Goal: Find specific page/section: Find specific page/section

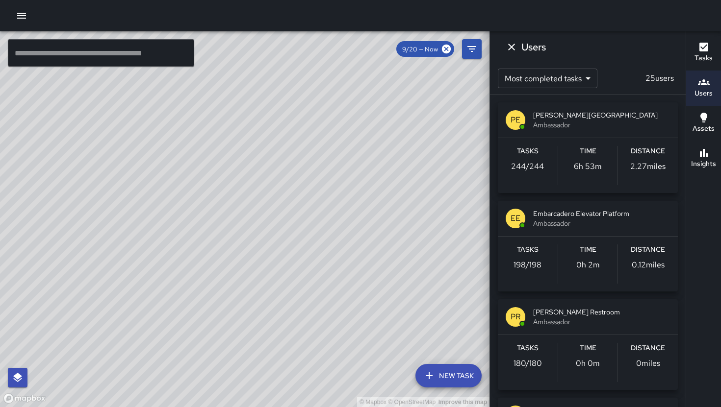
scroll to position [295, 0]
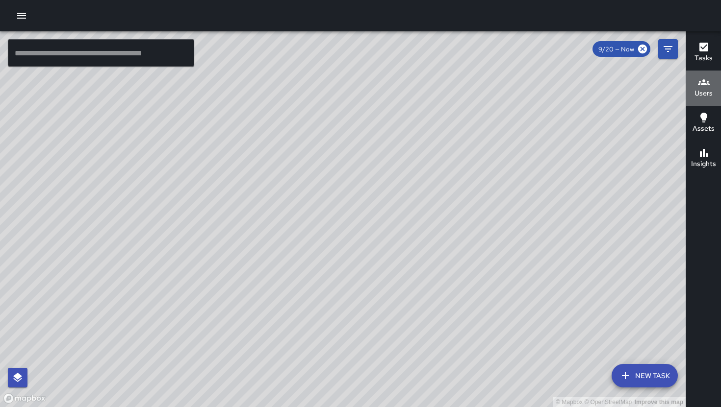
click at [712, 86] on button "Users" at bounding box center [703, 88] width 35 height 35
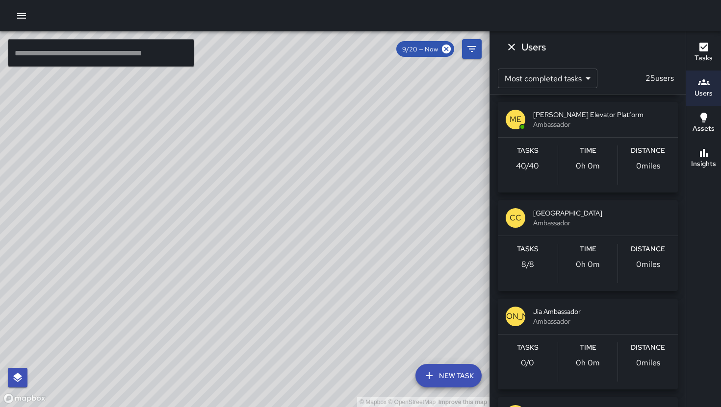
scroll to position [1184, 0]
click at [555, 214] on span "[GEOGRAPHIC_DATA]" at bounding box center [601, 213] width 137 height 10
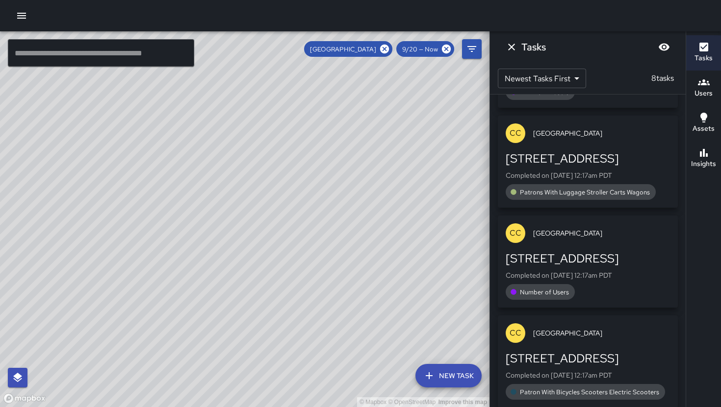
scroll to position [0, 0]
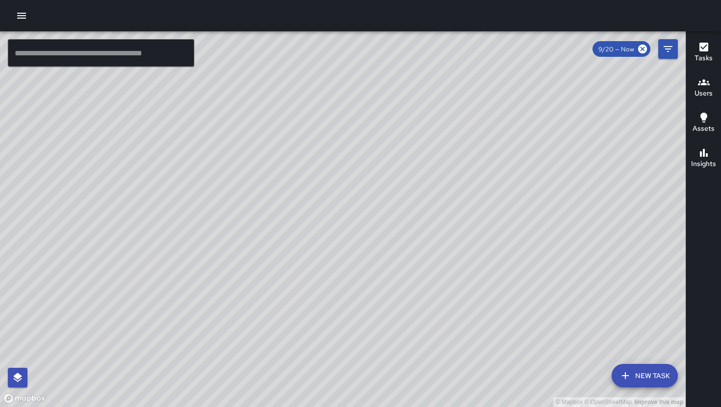
click at [706, 89] on h6 "Users" at bounding box center [703, 93] width 18 height 11
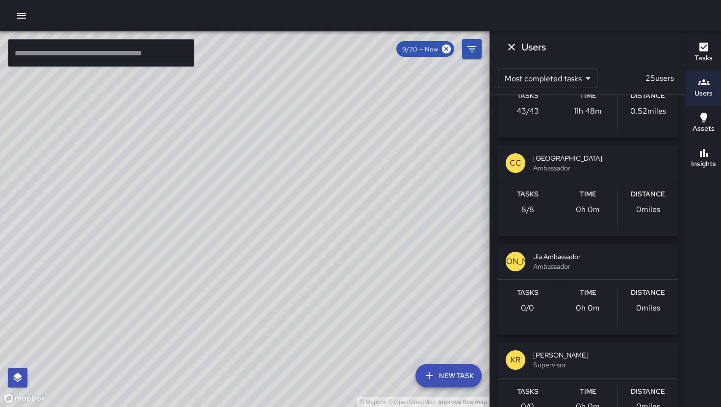
scroll to position [1239, 0]
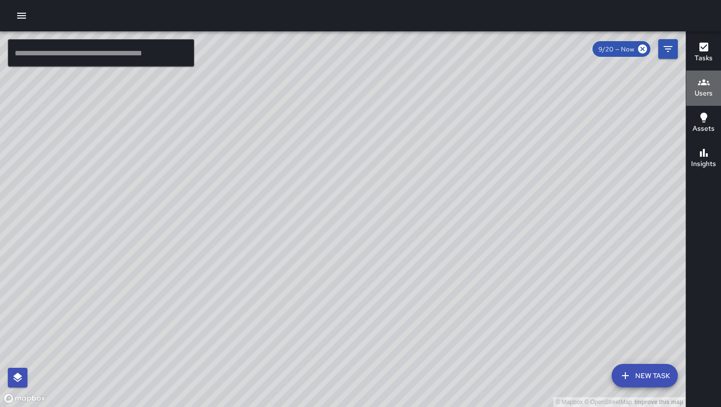
click at [708, 83] on icon "button" at bounding box center [704, 82] width 12 height 6
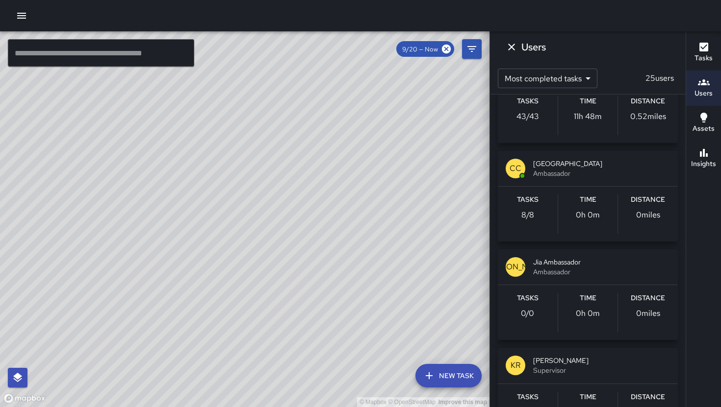
scroll to position [1236, 0]
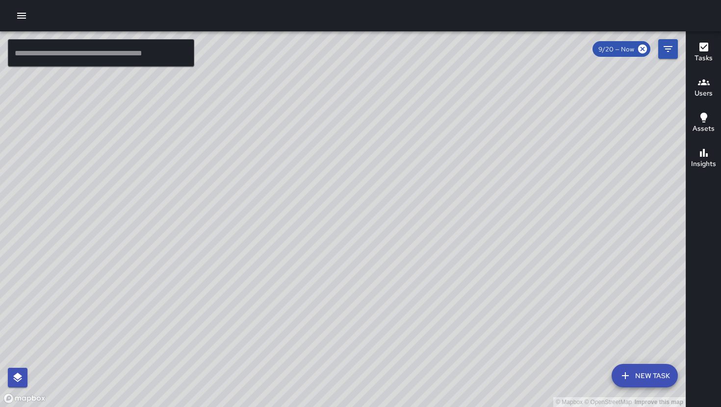
click at [700, 93] on h6 "Users" at bounding box center [703, 93] width 18 height 11
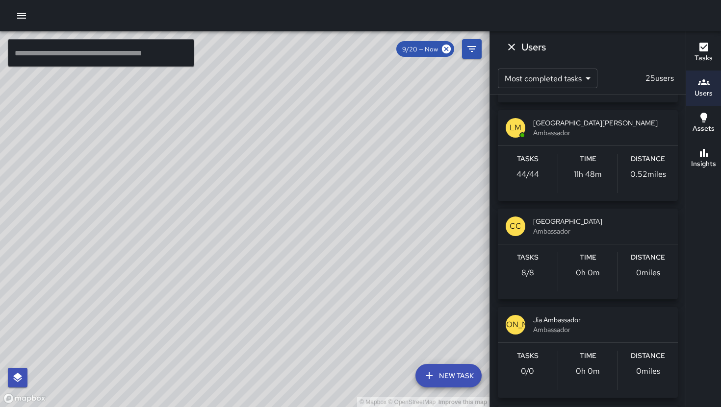
scroll to position [1176, 0]
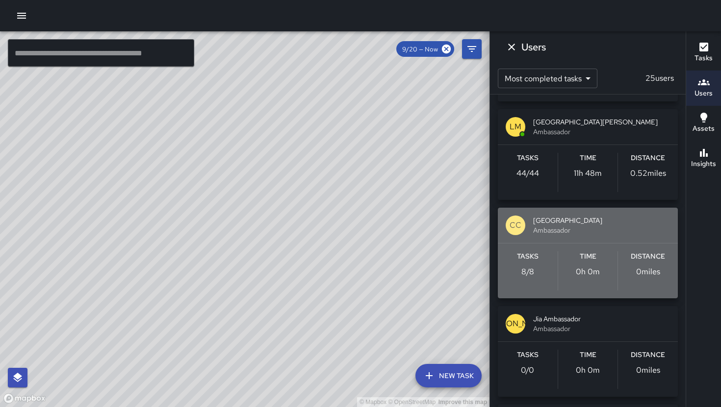
click at [595, 232] on span "Ambassador" at bounding box center [601, 231] width 137 height 10
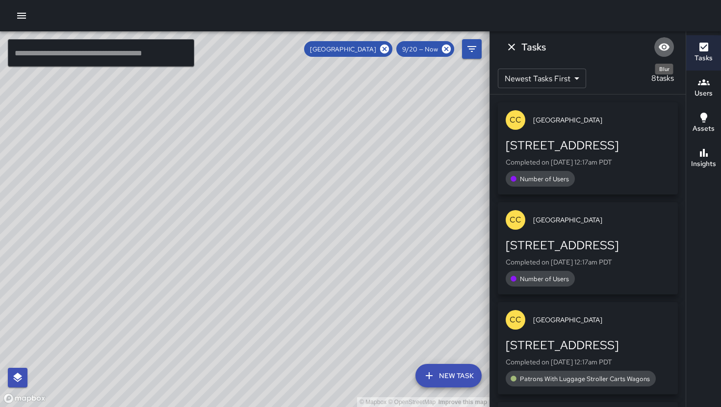
click at [666, 47] on icon "Blur" at bounding box center [664, 47] width 12 height 12
click at [666, 47] on icon "Unblur" at bounding box center [664, 47] width 12 height 12
click at [511, 50] on icon "Dismiss" at bounding box center [511, 47] width 12 height 12
